Goal: Navigation & Orientation: Understand site structure

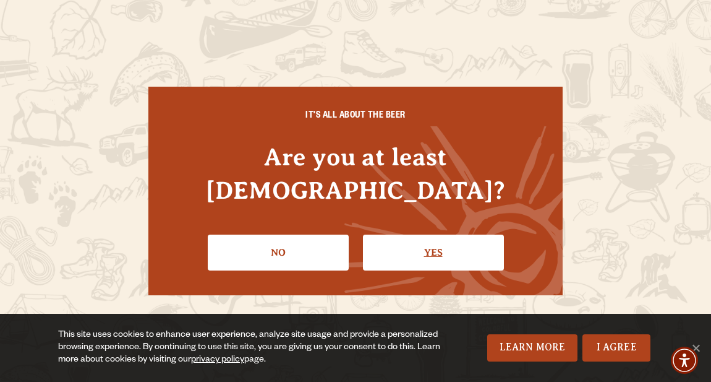
click at [464, 235] on link "Yes" at bounding box center [433, 252] width 141 height 36
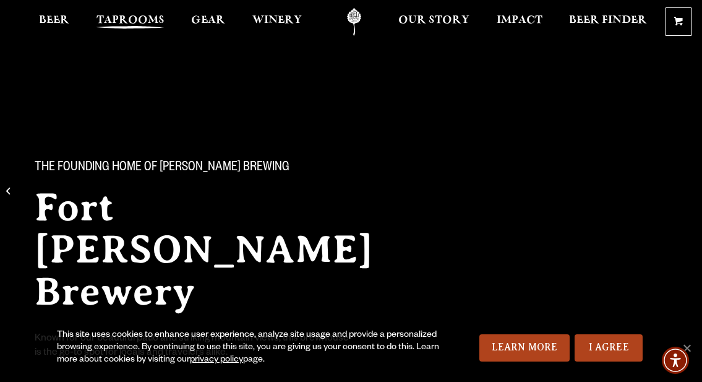
click at [136, 17] on span "Taprooms" at bounding box center [130, 20] width 68 height 10
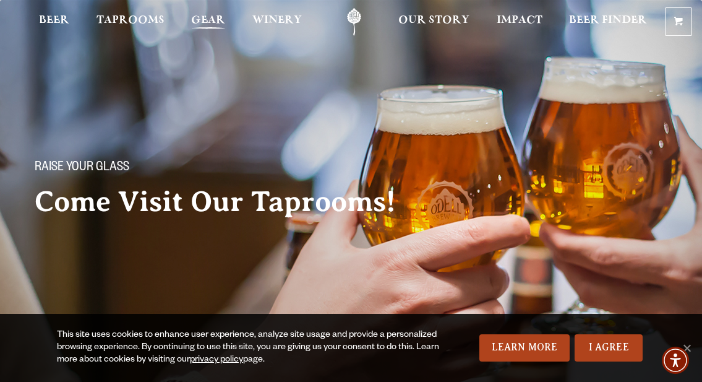
click at [213, 16] on span "Gear" at bounding box center [208, 20] width 34 height 10
click at [270, 17] on span "Winery" at bounding box center [276, 20] width 49 height 10
click at [420, 14] on link "Our Story" at bounding box center [433, 22] width 87 height 28
click at [511, 343] on link "Learn More" at bounding box center [524, 347] width 91 height 27
